Goal: Transaction & Acquisition: Purchase product/service

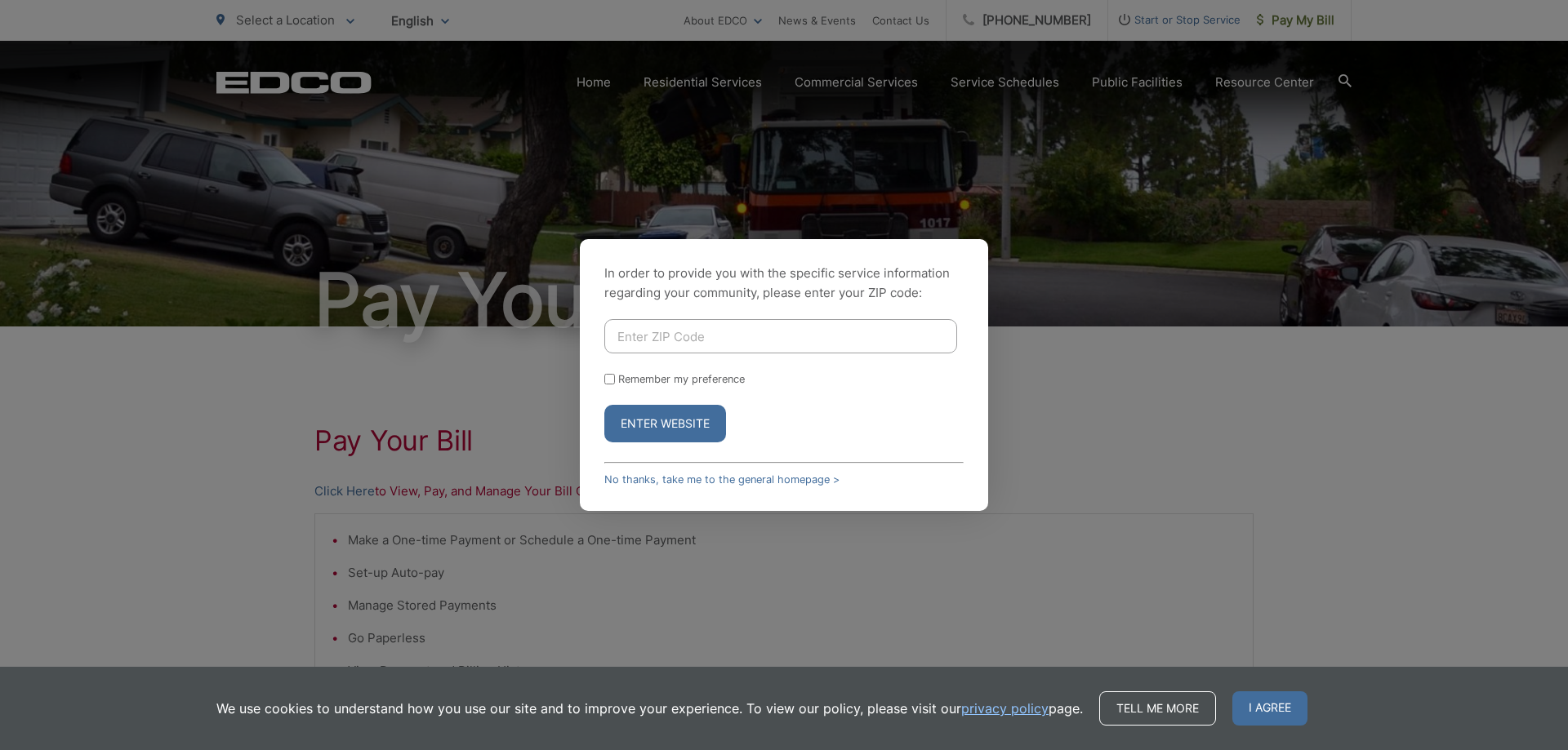
click at [719, 338] on input "Enter ZIP Code" at bounding box center [781, 336] width 353 height 34
type input "92021"
click at [664, 422] on button "Enter Website" at bounding box center [665, 424] width 122 height 38
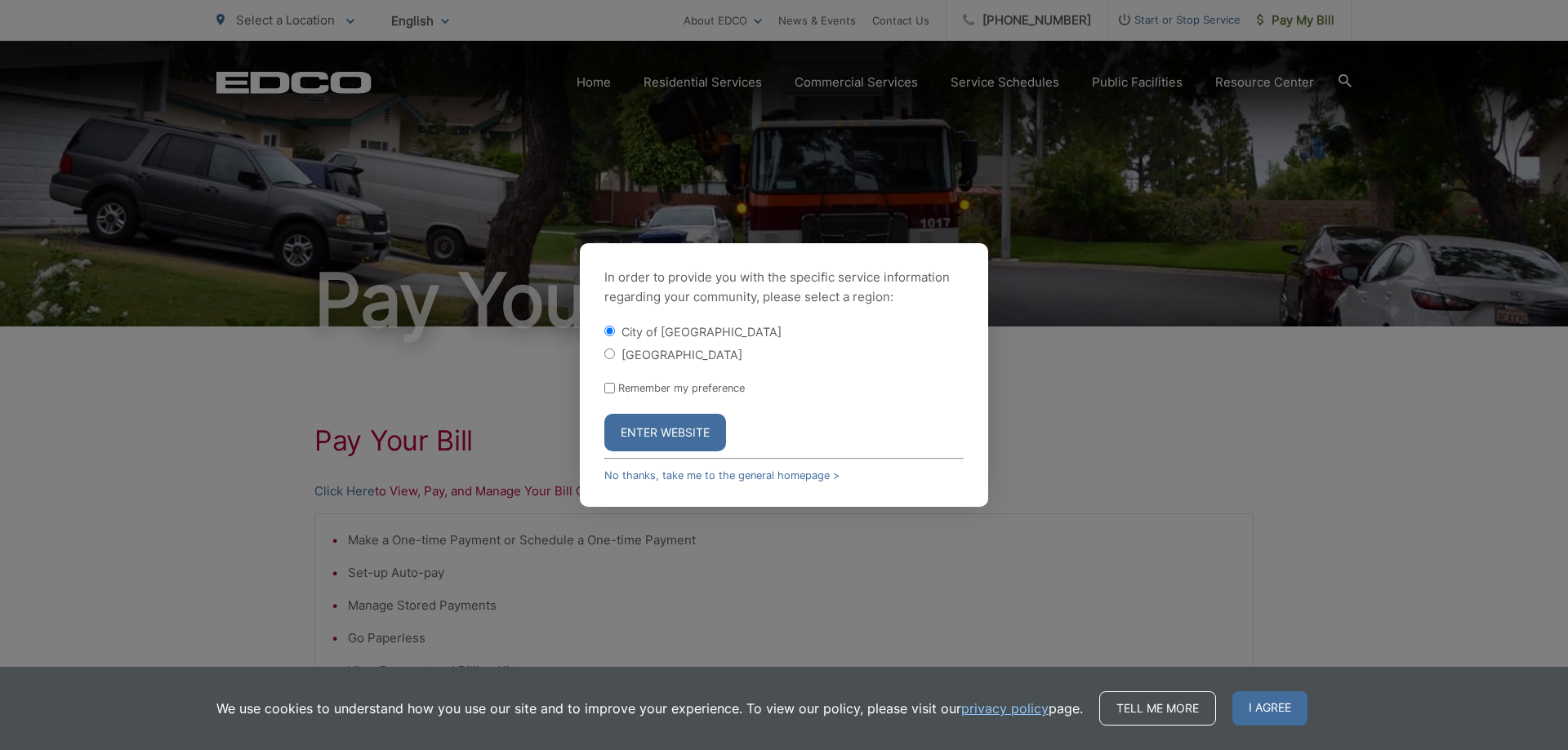
click at [680, 428] on button "Enter Website" at bounding box center [665, 433] width 122 height 38
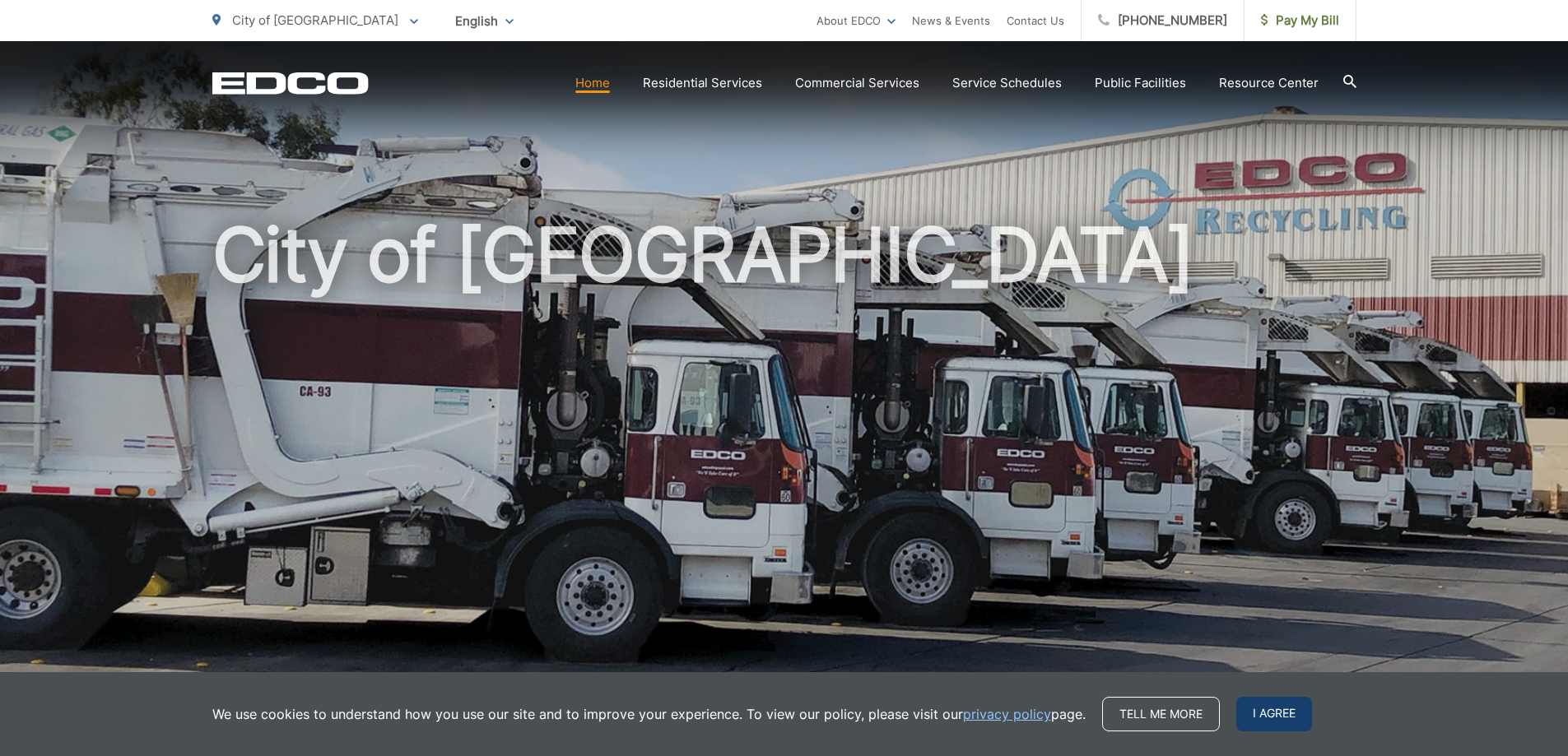
click at [1296, 713] on span "I agree" at bounding box center [1273, 714] width 76 height 35
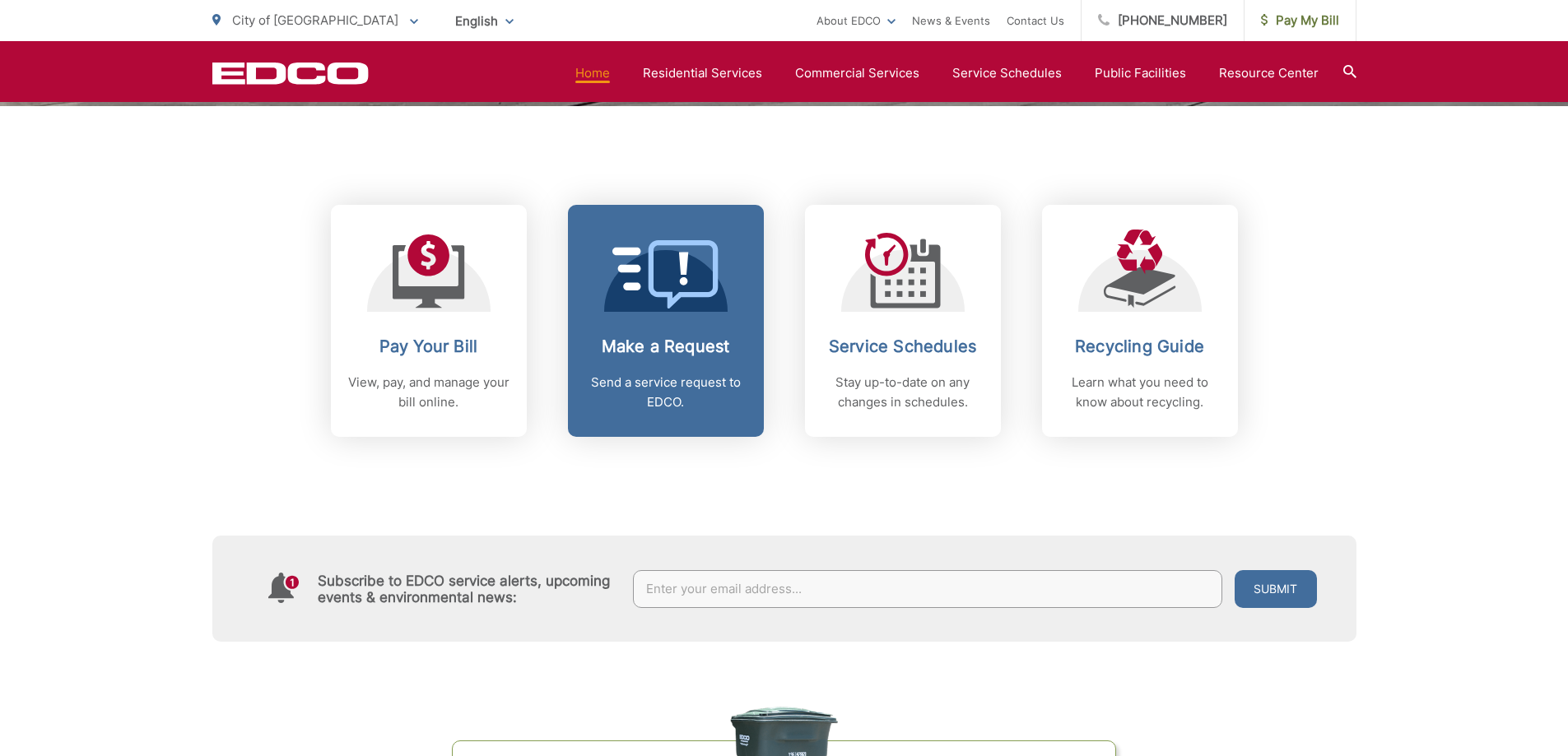
scroll to position [658, 0]
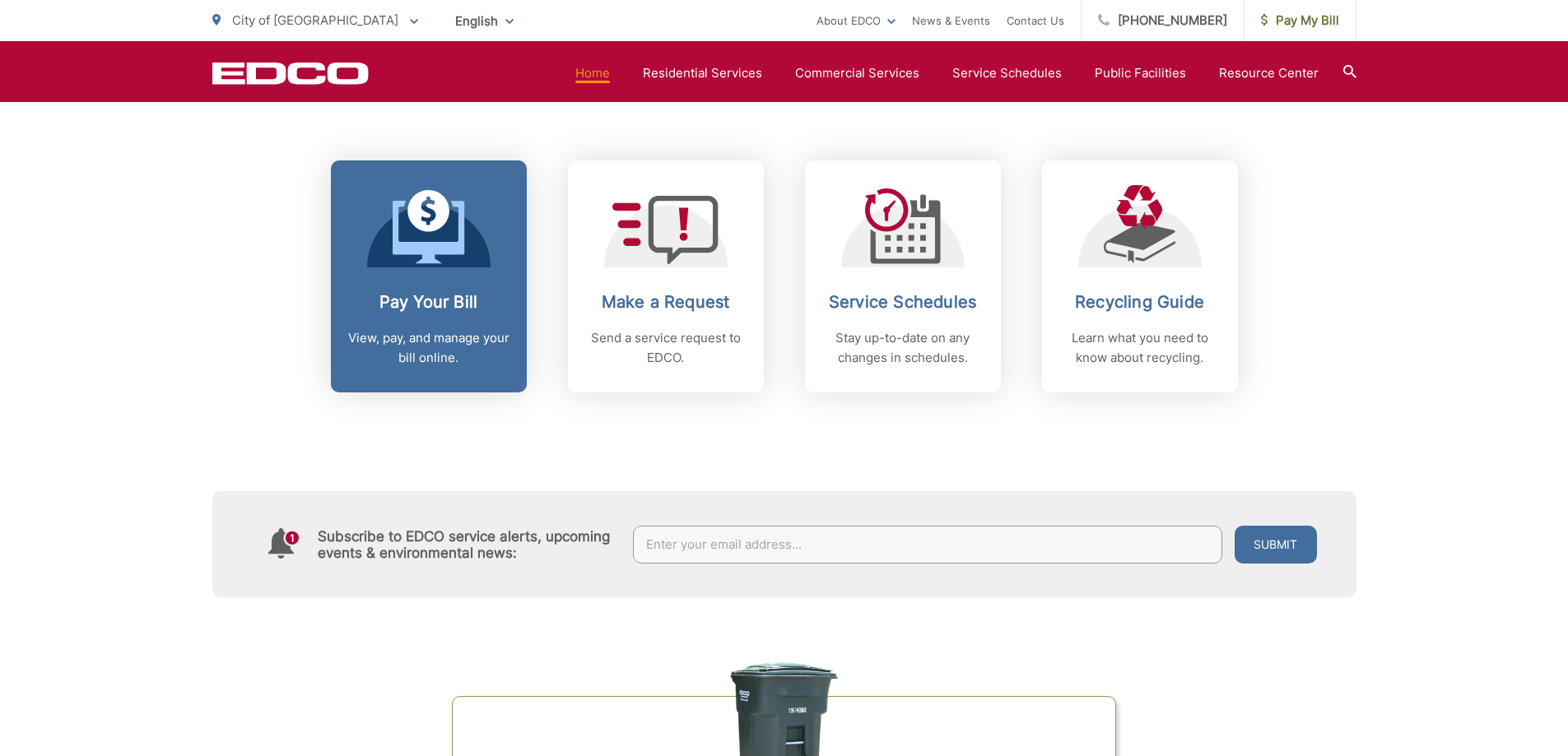
click at [440, 311] on h2 "Pay Your Bill" at bounding box center [429, 302] width 163 height 20
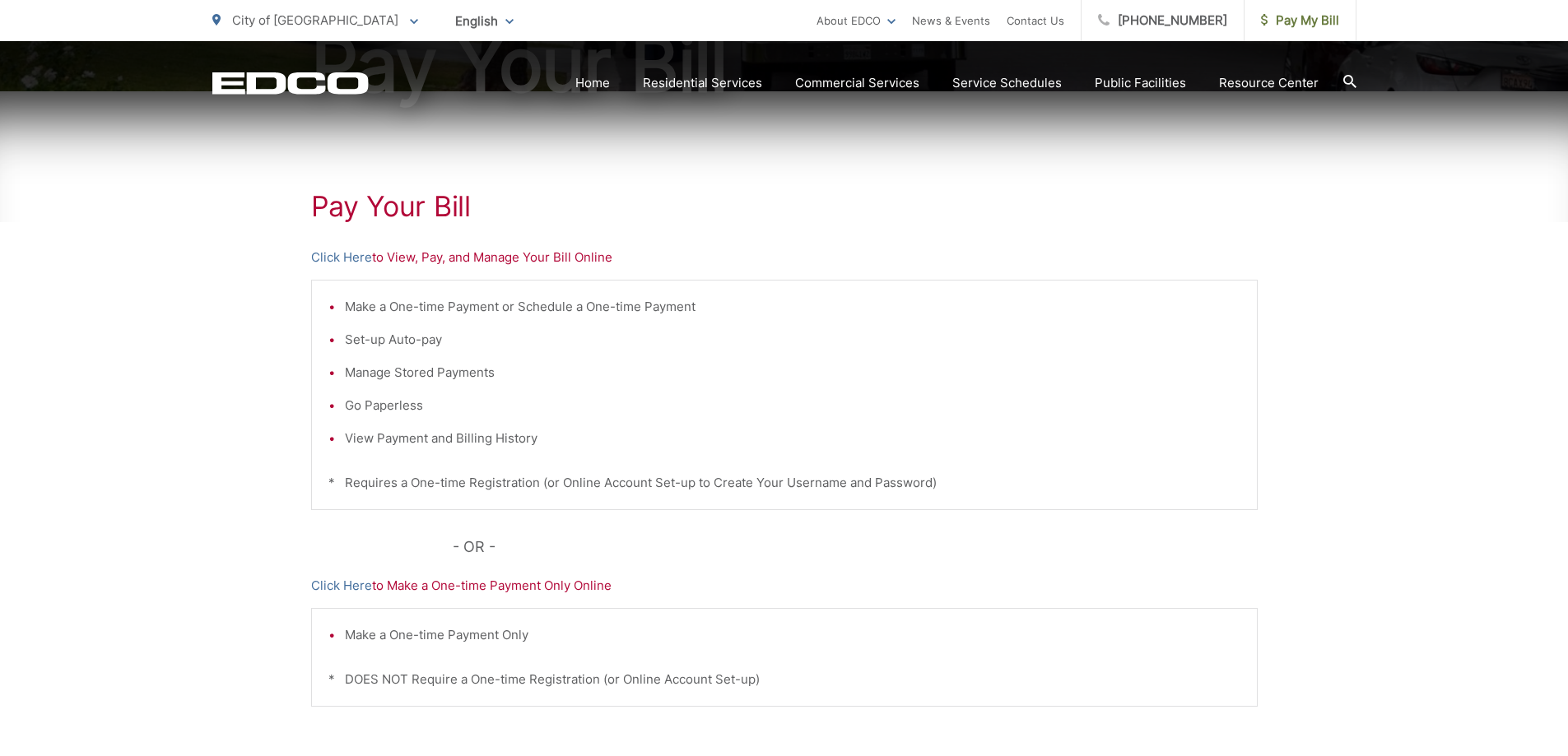
scroll to position [247, 0]
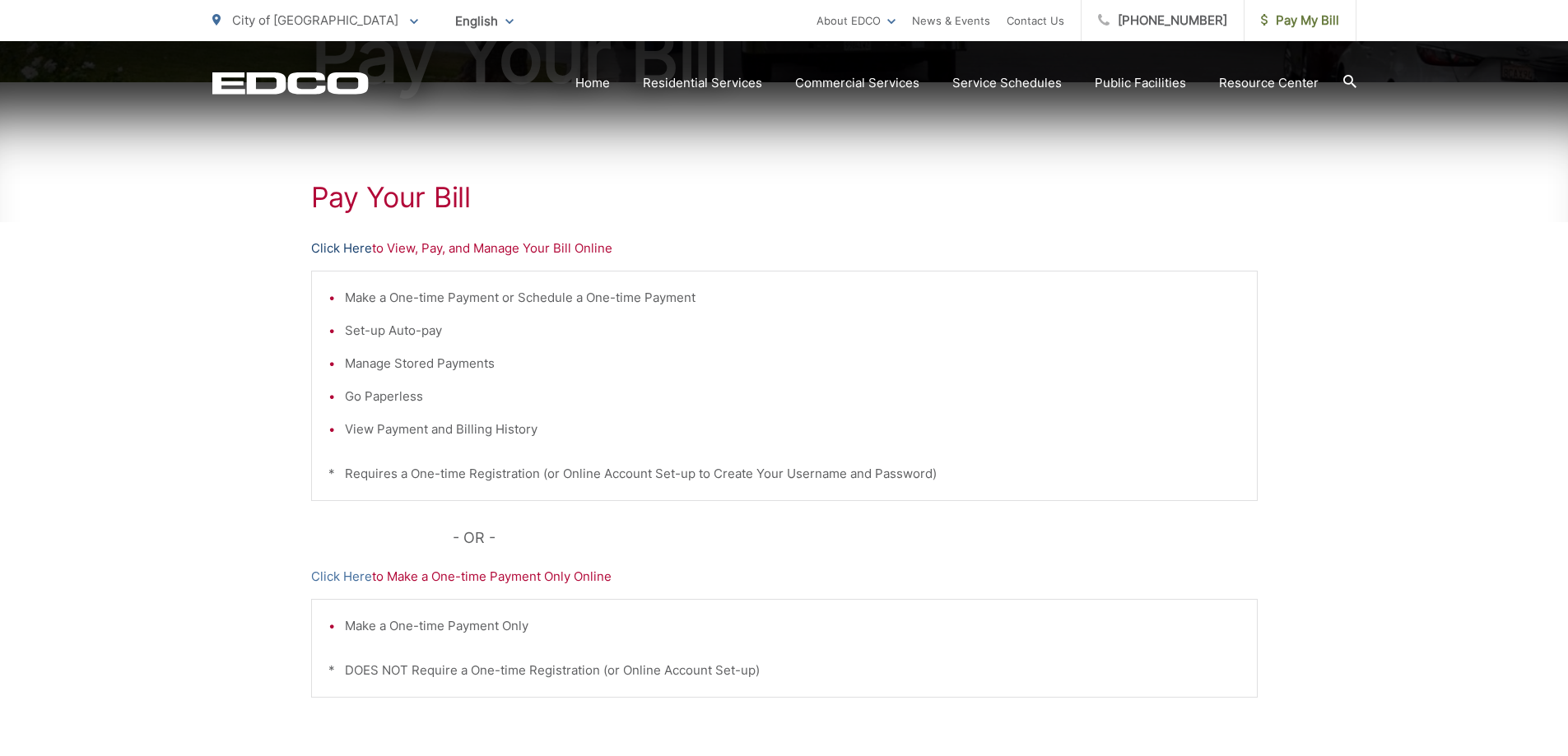
click at [344, 247] on link "Click Here" at bounding box center [342, 249] width 61 height 20
